Goal: Check status: Check status

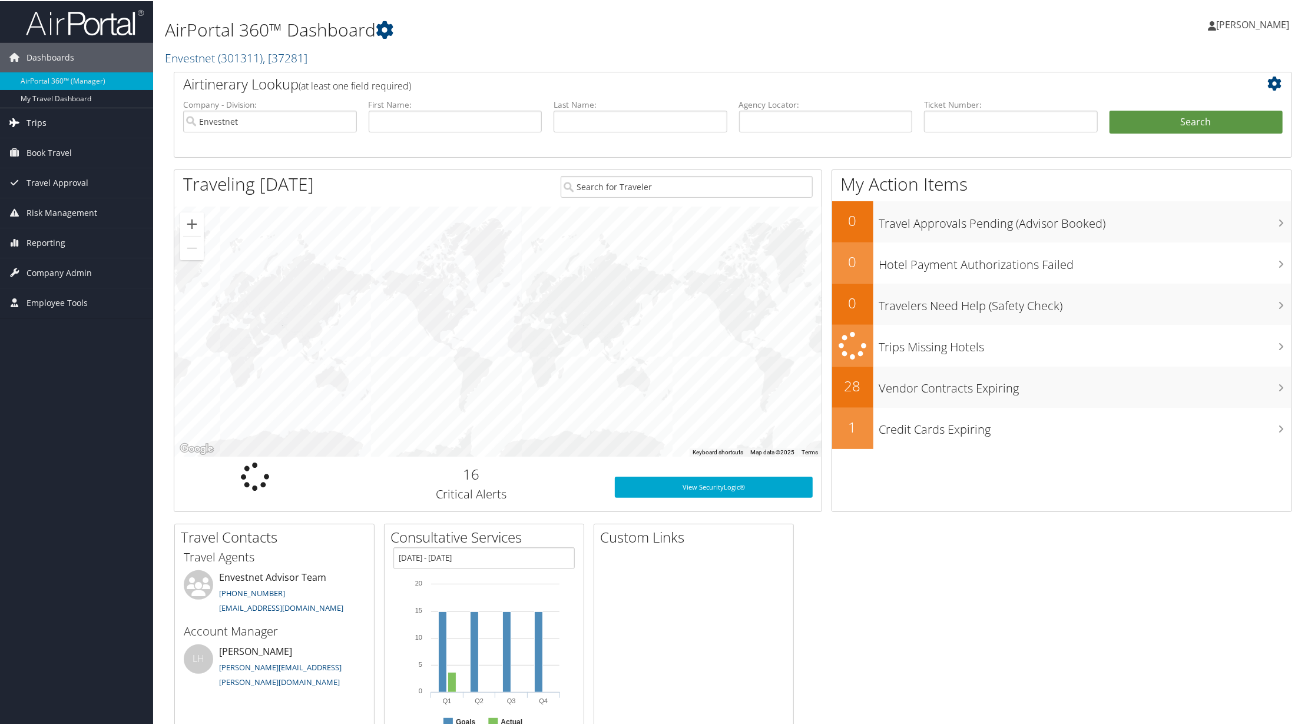
click at [40, 122] on span "Trips" at bounding box center [36, 121] width 20 height 29
click at [72, 175] on link "Past Trips" at bounding box center [76, 181] width 153 height 18
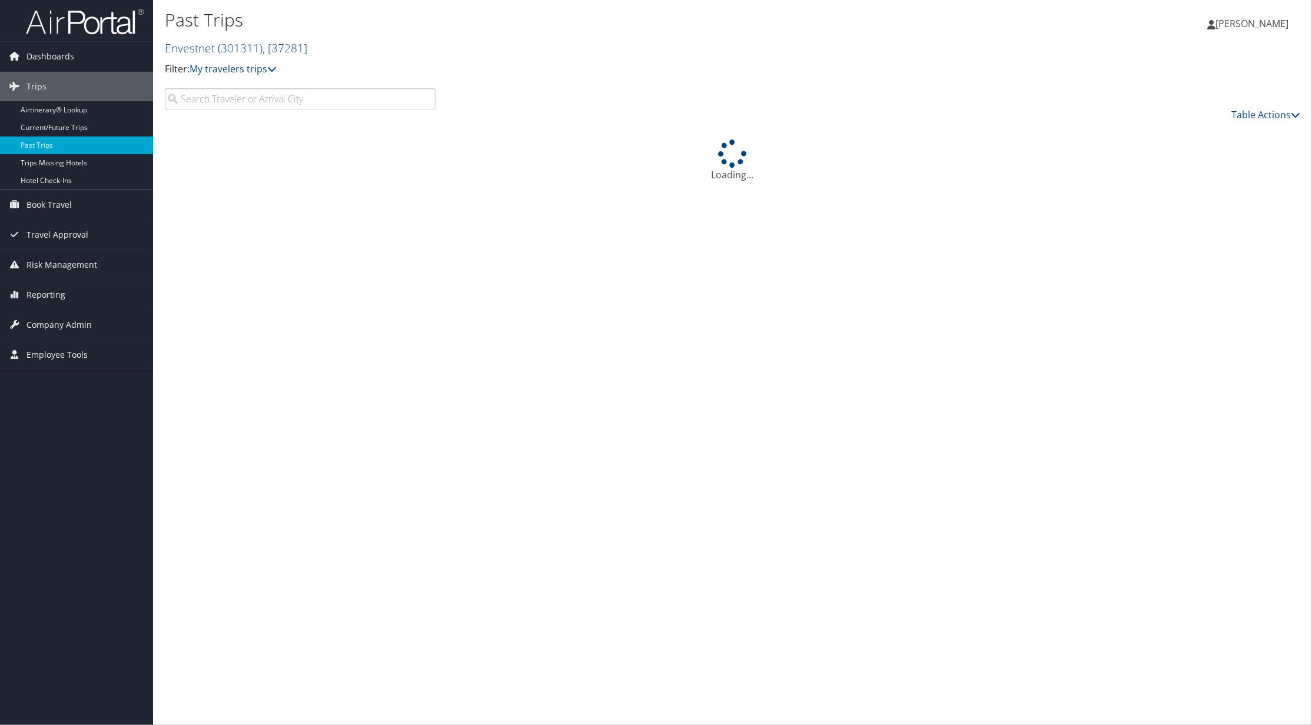
click at [290, 104] on input "search" at bounding box center [300, 98] width 271 height 21
type input "[PERSON_NAME]"
click at [433, 151] on div "Loading..." at bounding box center [733, 161] width 1136 height 42
